Goal: Task Accomplishment & Management: Use online tool/utility

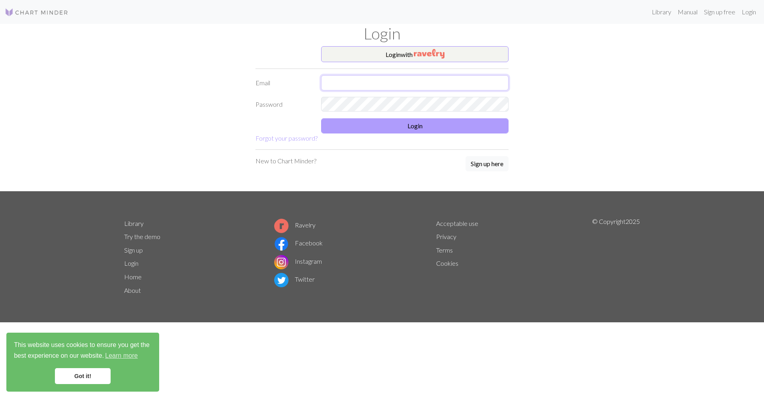
type input "[EMAIL_ADDRESS][DOMAIN_NAME]"
click at [397, 127] on button "Login" at bounding box center [415, 125] width 188 height 15
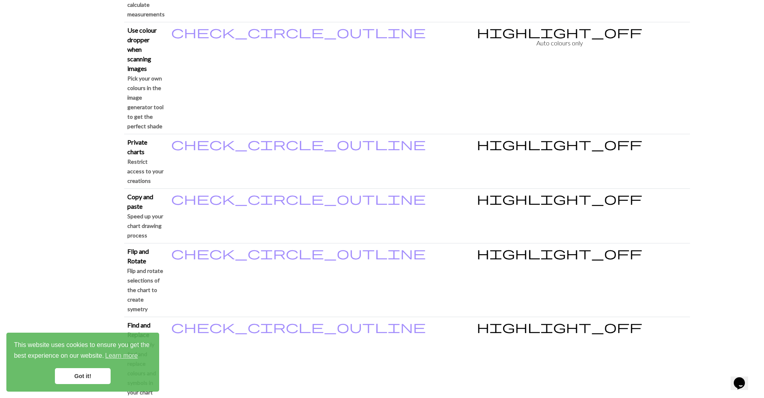
scroll to position [621, 0]
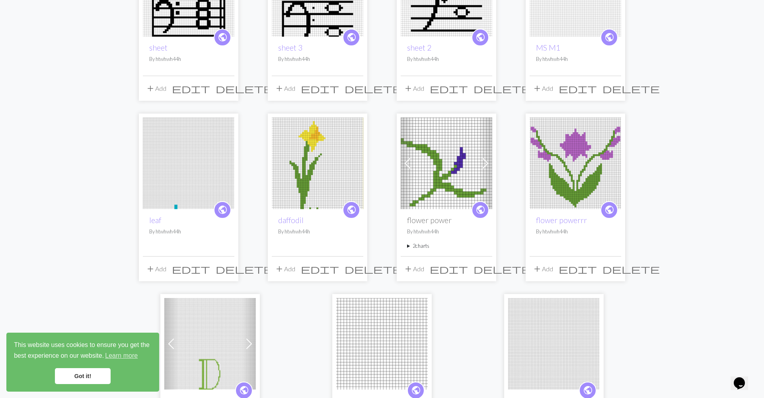
scroll to position [234, 0]
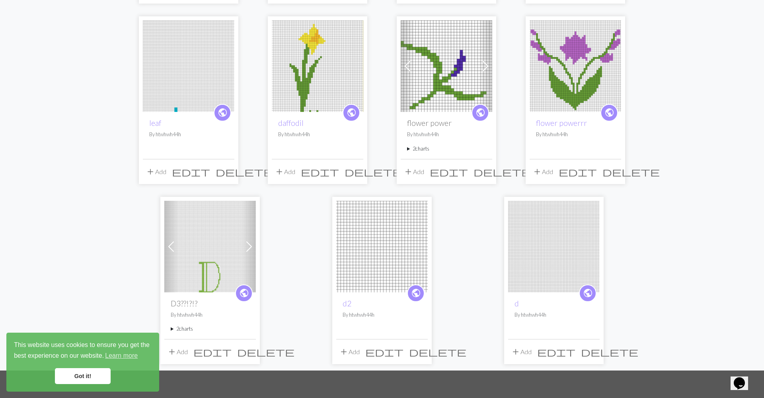
click at [90, 375] on link "Got it!" at bounding box center [83, 376] width 56 height 16
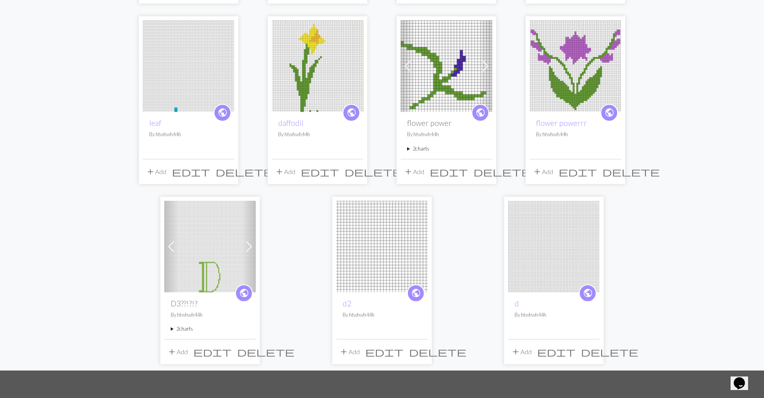
scroll to position [0, 0]
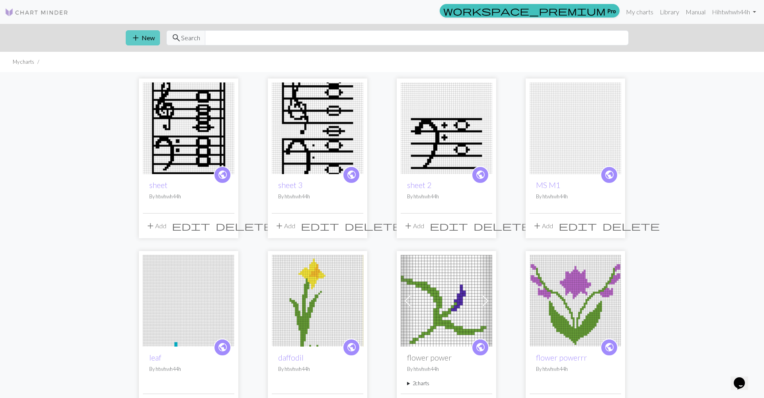
click at [136, 36] on span "add" at bounding box center [136, 37] width 10 height 11
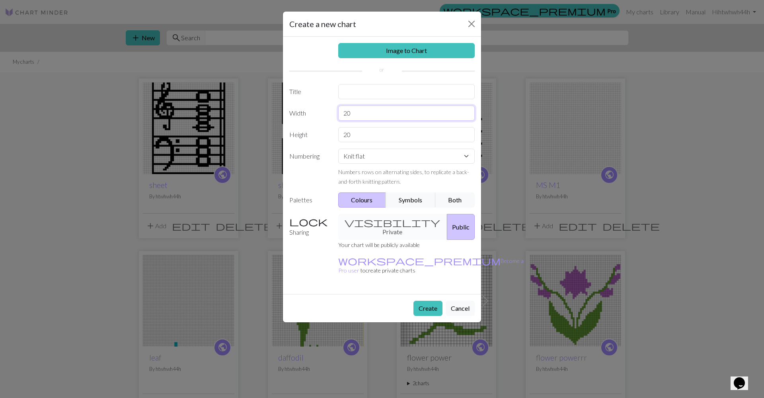
click at [397, 111] on input "20" at bounding box center [406, 112] width 137 height 15
type input "75"
click at [395, 134] on input "20" at bounding box center [406, 134] width 137 height 15
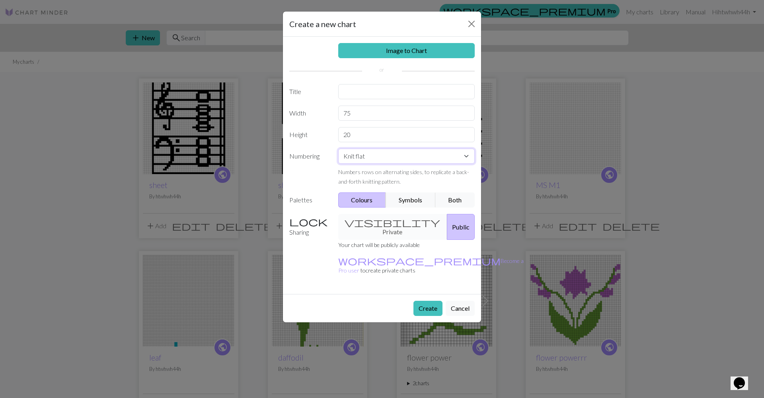
click at [388, 159] on select "Knit flat Knit in the round Lace knitting Cross stitch" at bounding box center [406, 155] width 137 height 15
click at [397, 134] on input "20" at bounding box center [406, 134] width 137 height 15
click at [361, 136] on input "40" at bounding box center [406, 134] width 137 height 15
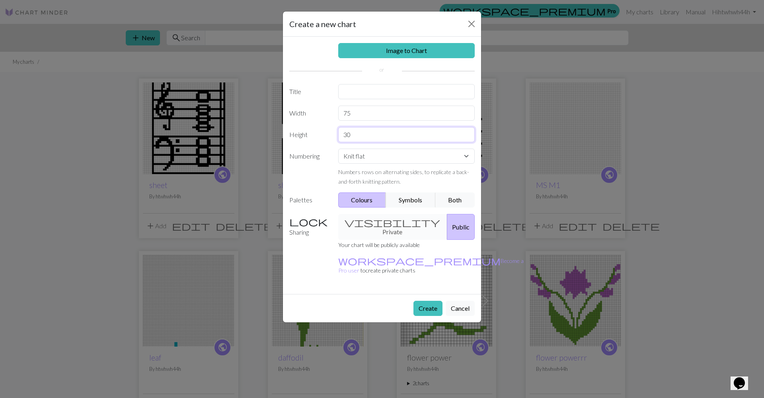
type input "3"
type input "40"
click at [427, 301] on button "Create" at bounding box center [428, 308] width 29 height 15
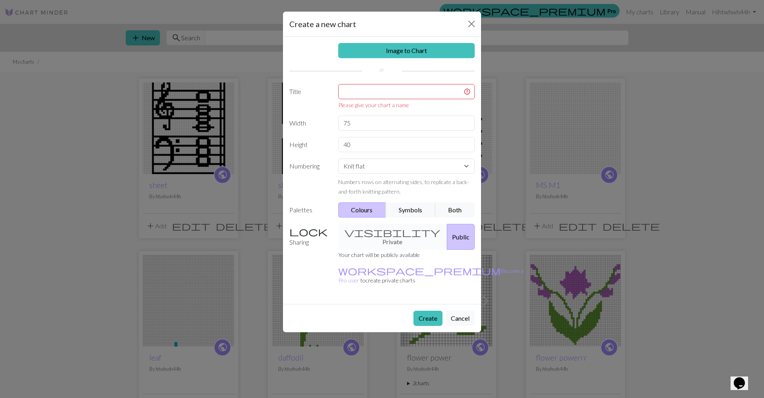
click at [358, 106] on div "Please give your chart a name" at bounding box center [406, 105] width 137 height 8
click at [358, 104] on div "Please give your chart a name" at bounding box center [406, 105] width 137 height 8
click at [358, 101] on div "Please give your chart a name" at bounding box center [406, 105] width 137 height 8
click at [359, 96] on input "text" at bounding box center [406, 91] width 137 height 15
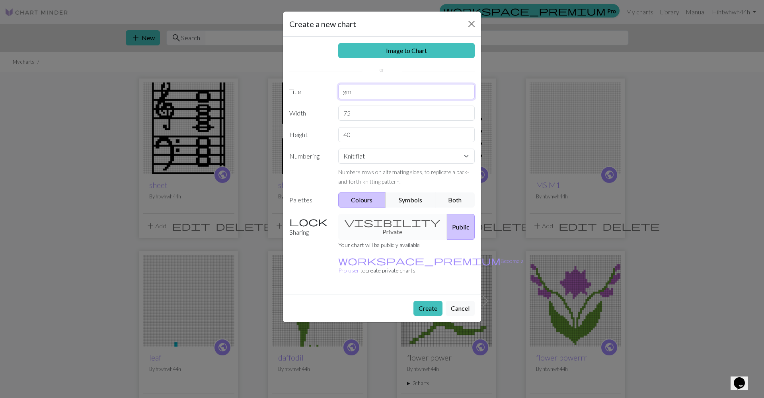
type input "gm"
click at [425, 301] on button "Create" at bounding box center [428, 308] width 29 height 15
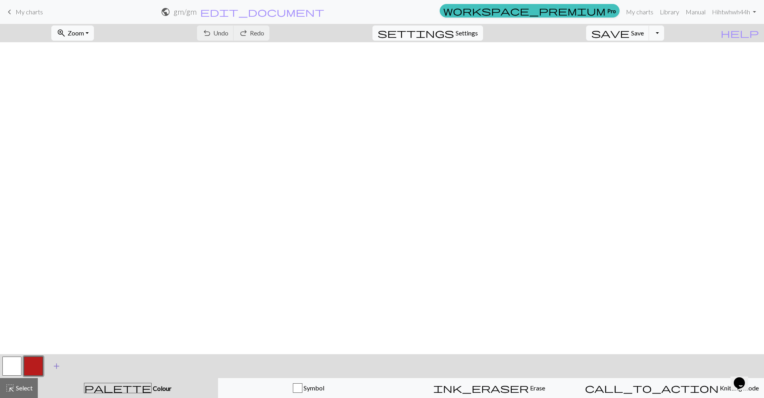
click at [53, 367] on span "add" at bounding box center [57, 365] width 10 height 11
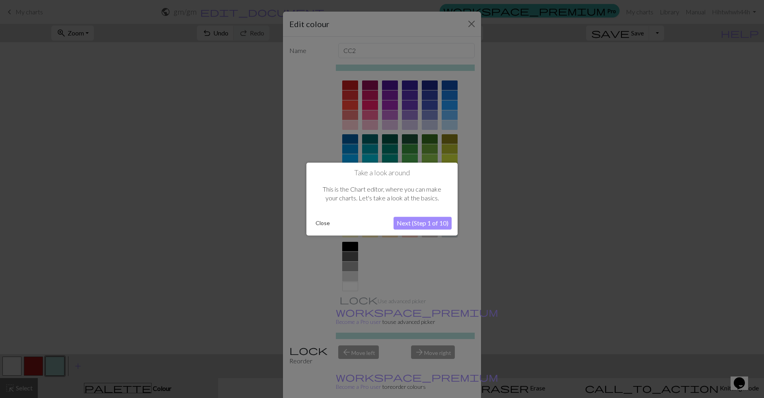
click at [354, 242] on div at bounding box center [382, 199] width 764 height 398
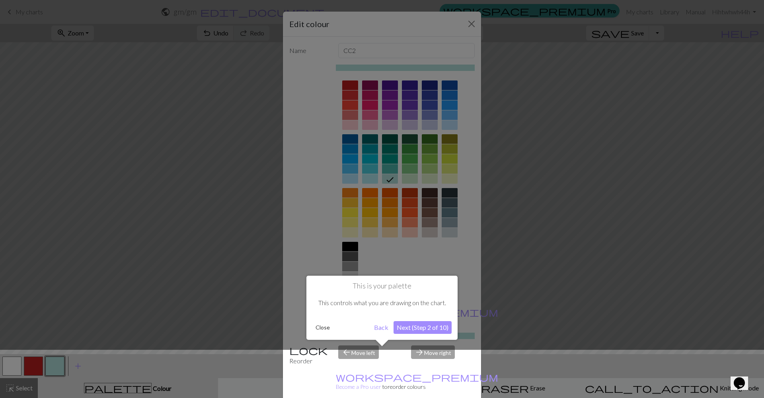
click at [325, 328] on button "Close" at bounding box center [323, 327] width 21 height 12
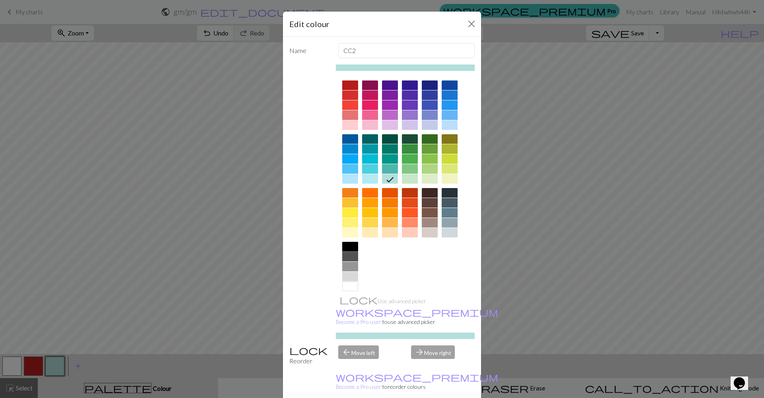
click at [355, 246] on div at bounding box center [350, 247] width 16 height 10
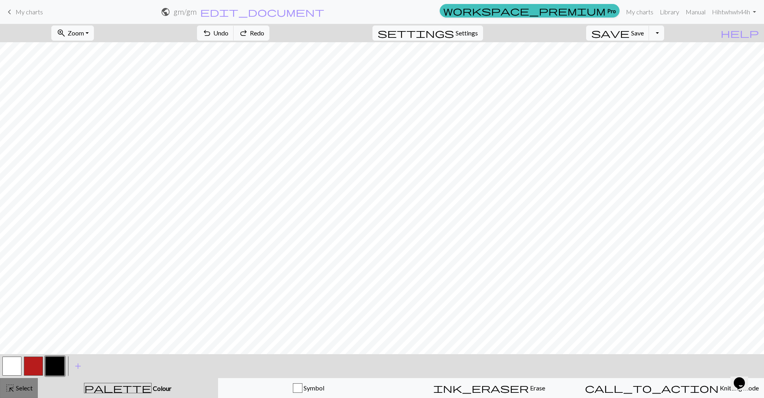
click at [16, 382] on button "highlight_alt Select Select" at bounding box center [19, 388] width 38 height 20
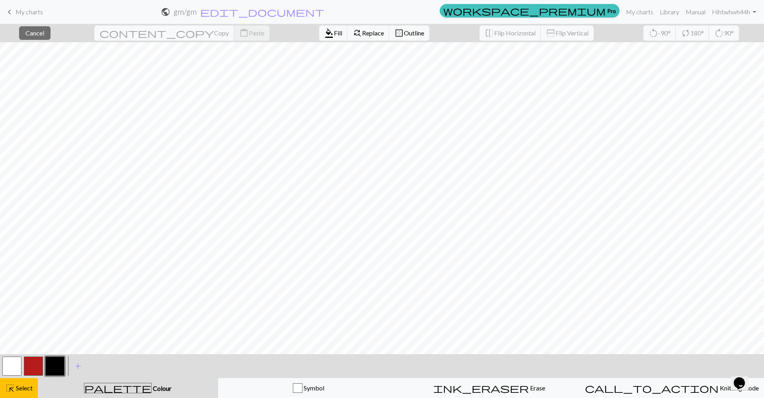
click at [53, 368] on button "button" at bounding box center [54, 365] width 19 height 19
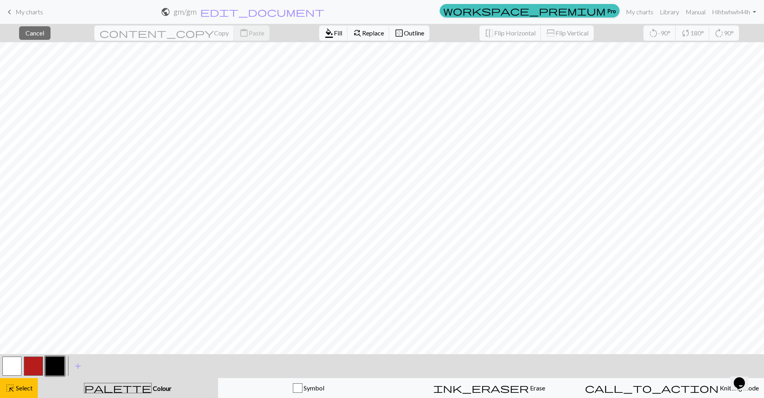
click at [114, 383] on span "palette" at bounding box center [117, 387] width 67 height 11
click at [218, 247] on div "close Cancel content_copy Copy content_paste Paste format_color_fill Fill find_…" at bounding box center [382, 211] width 764 height 374
click at [59, 369] on button "button" at bounding box center [54, 365] width 19 height 19
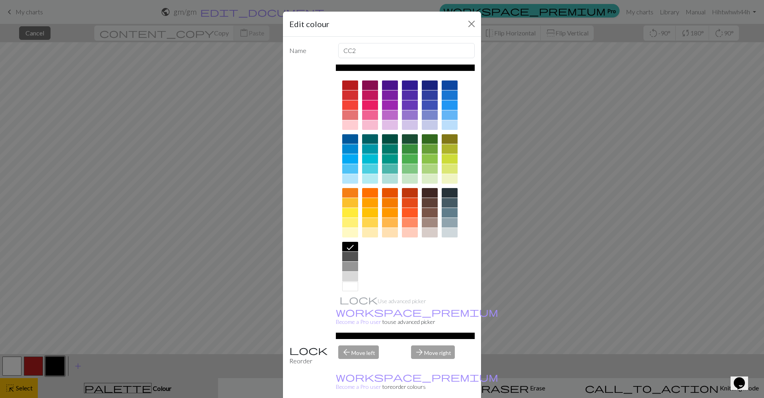
click at [427, 345] on div "arrow_forward Move right" at bounding box center [442, 355] width 73 height 20
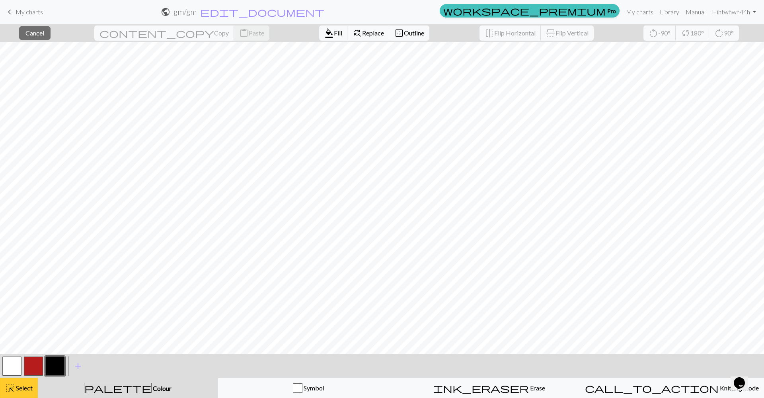
click at [27, 390] on span "Select" at bounding box center [24, 388] width 18 height 8
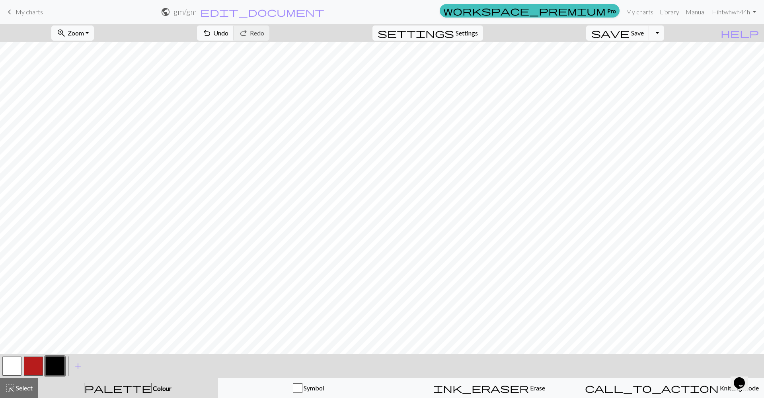
click at [53, 369] on button "button" at bounding box center [54, 365] width 19 height 19
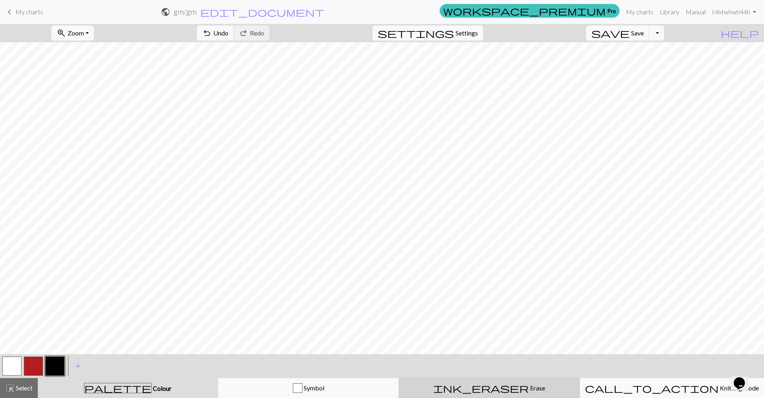
click at [511, 394] on button "ink_eraser Erase Erase" at bounding box center [489, 388] width 181 height 20
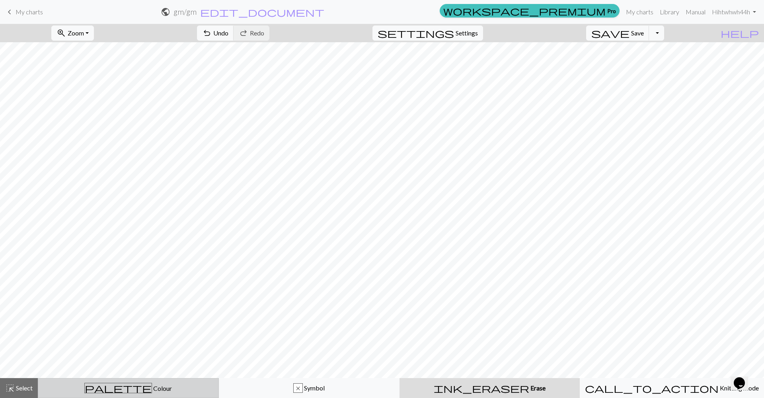
click at [162, 385] on div "palette Colour Colour" at bounding box center [128, 388] width 171 height 10
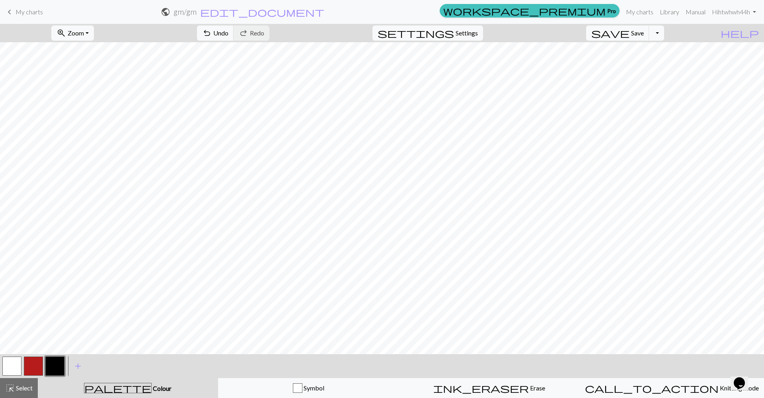
click at [58, 365] on button "button" at bounding box center [54, 365] width 19 height 19
